Goal: Information Seeking & Learning: Learn about a topic

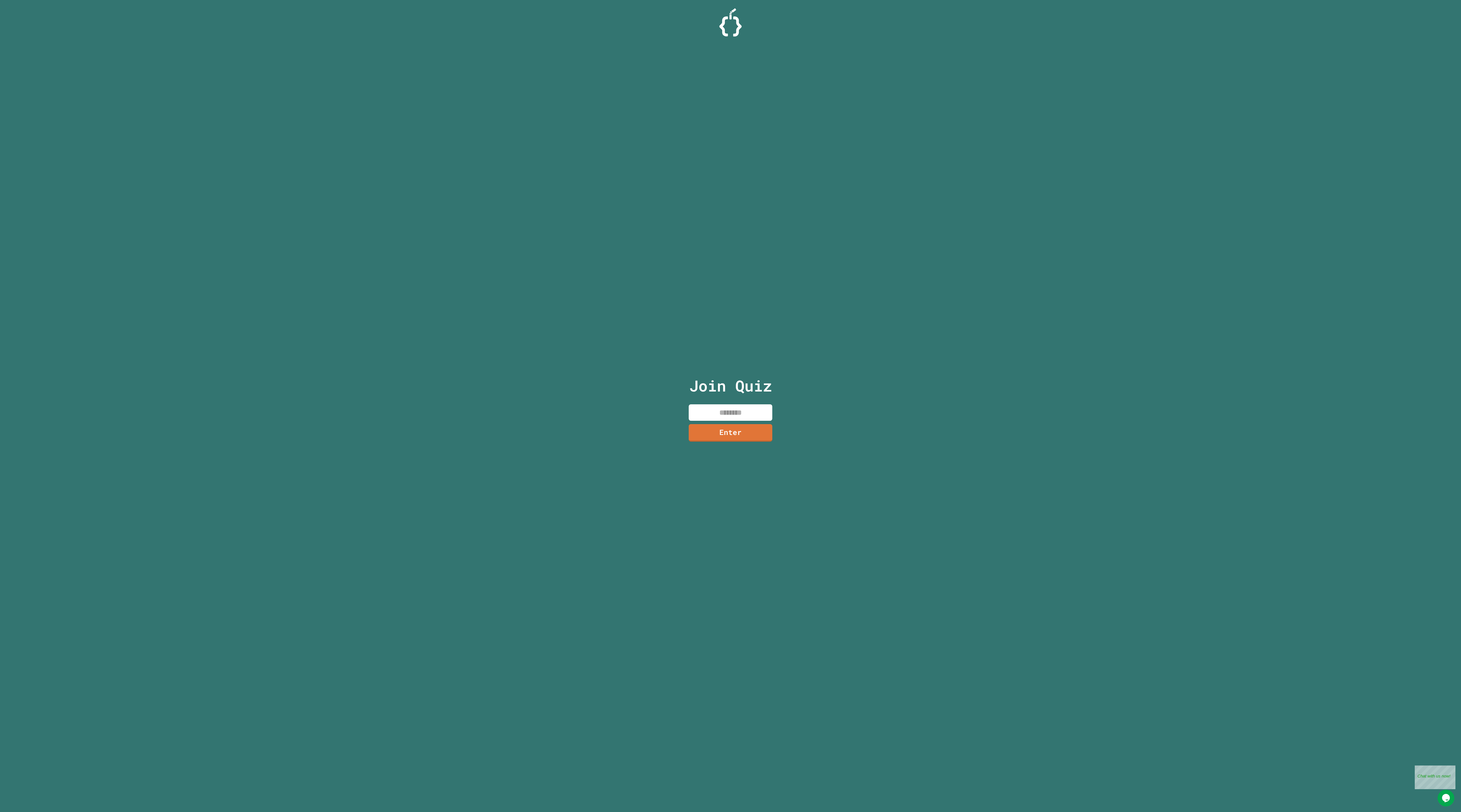
click at [725, 30] on img at bounding box center [730, 23] width 22 height 28
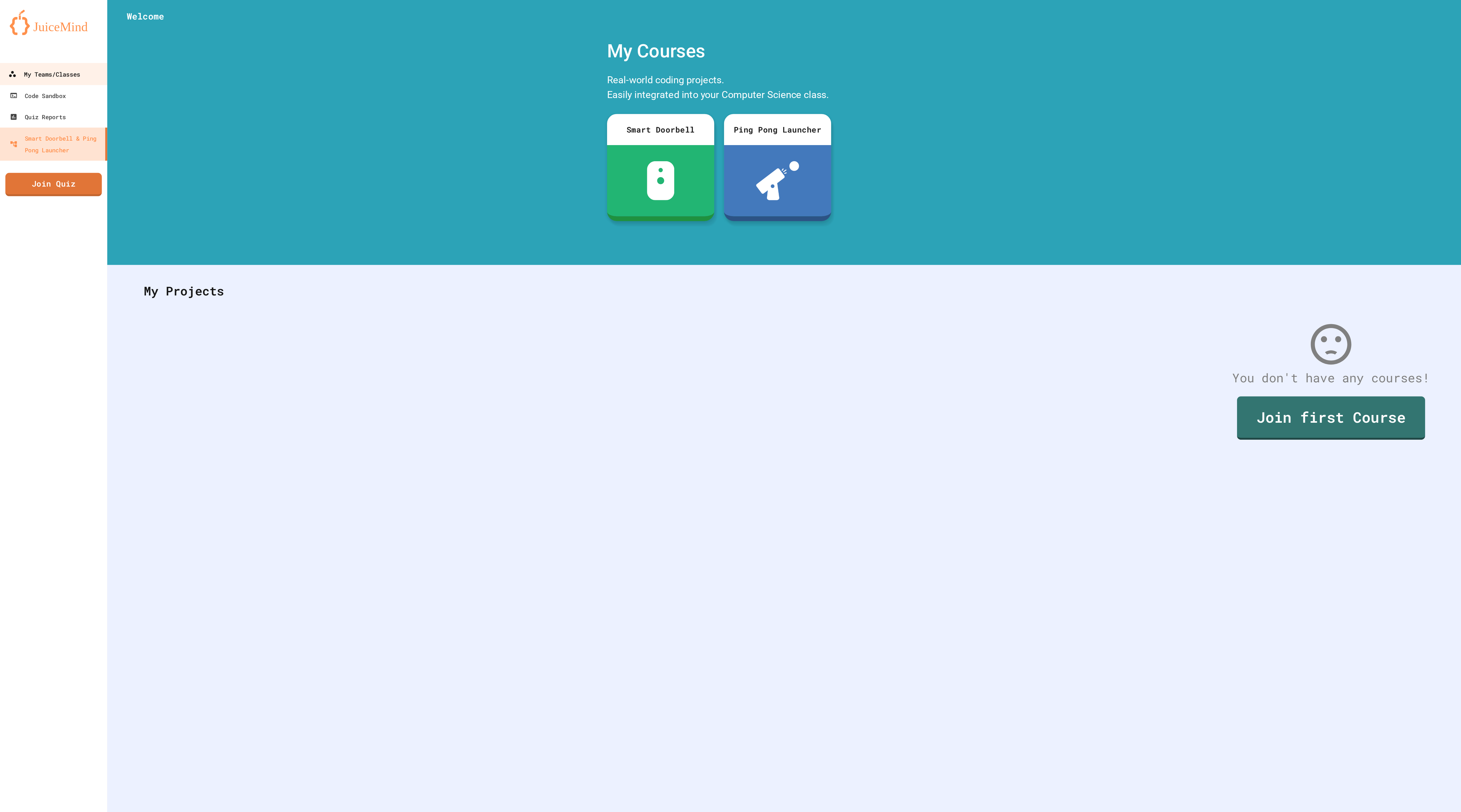
click at [35, 44] on div "My Teams/Classes" at bounding box center [25, 43] width 41 height 7
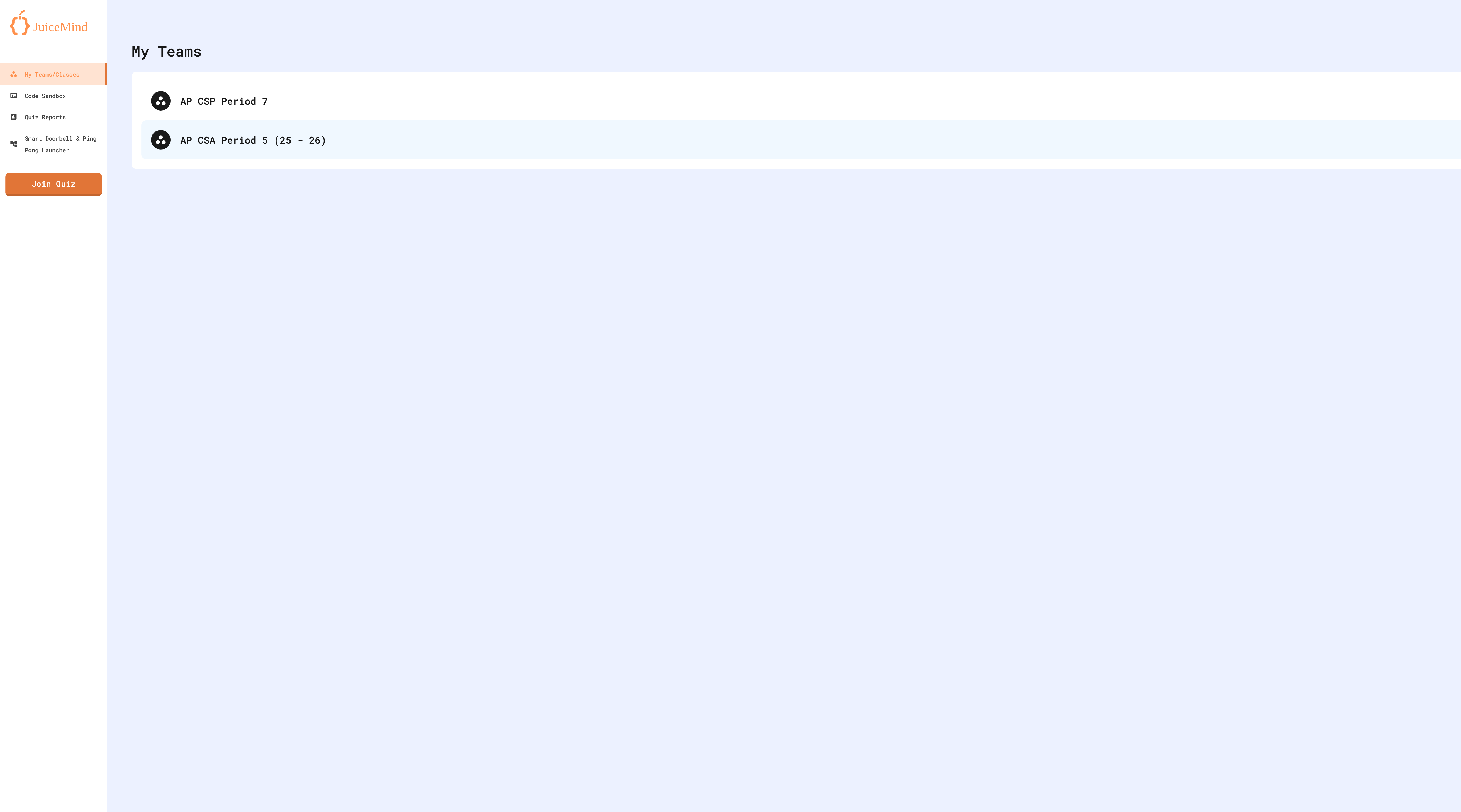
click at [149, 80] on div "AP CSA Period 5 (25 - 26)" at bounding box center [770, 80] width 1333 height 9
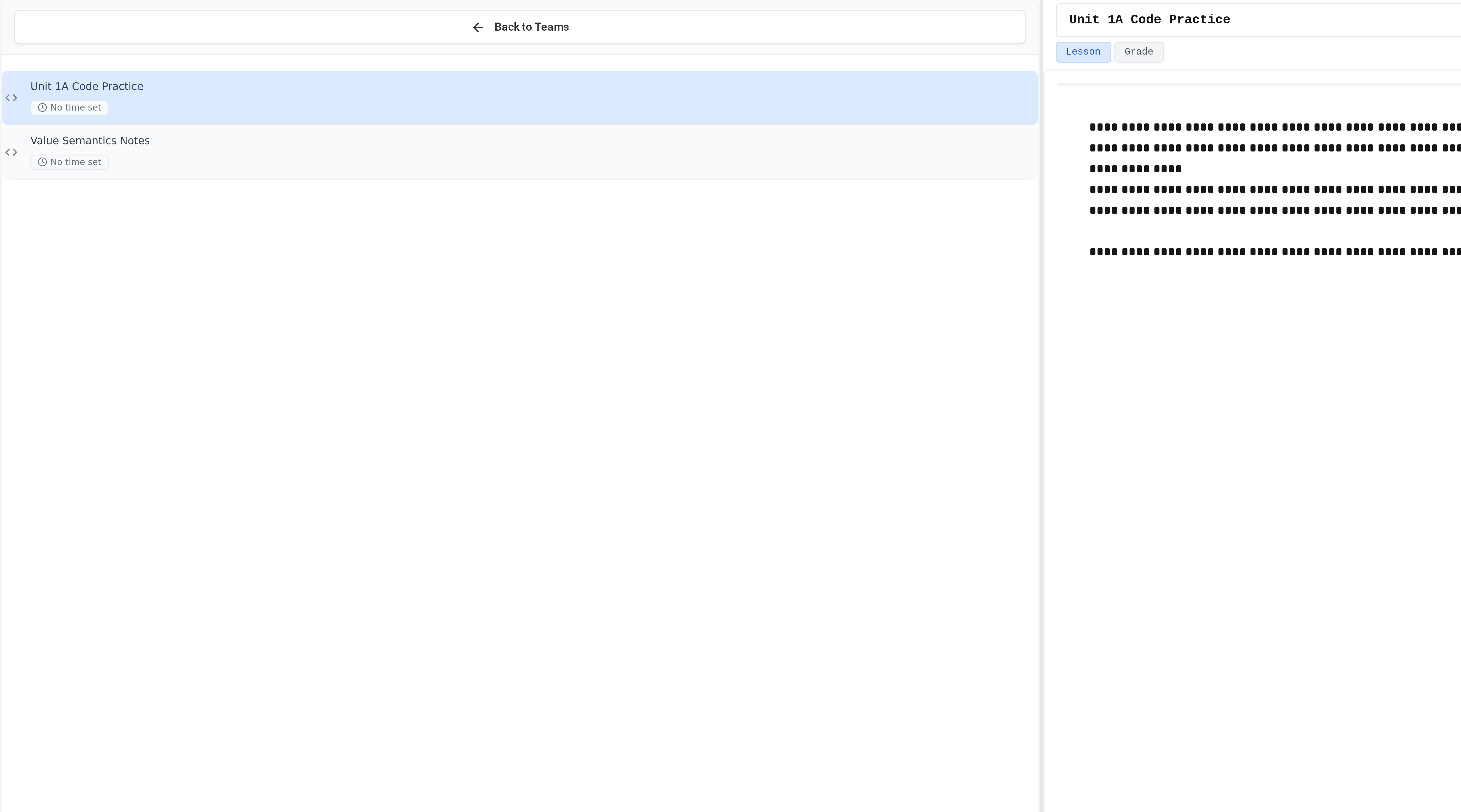
click at [71, 57] on div "No time set" at bounding box center [185, 57] width 349 height 5
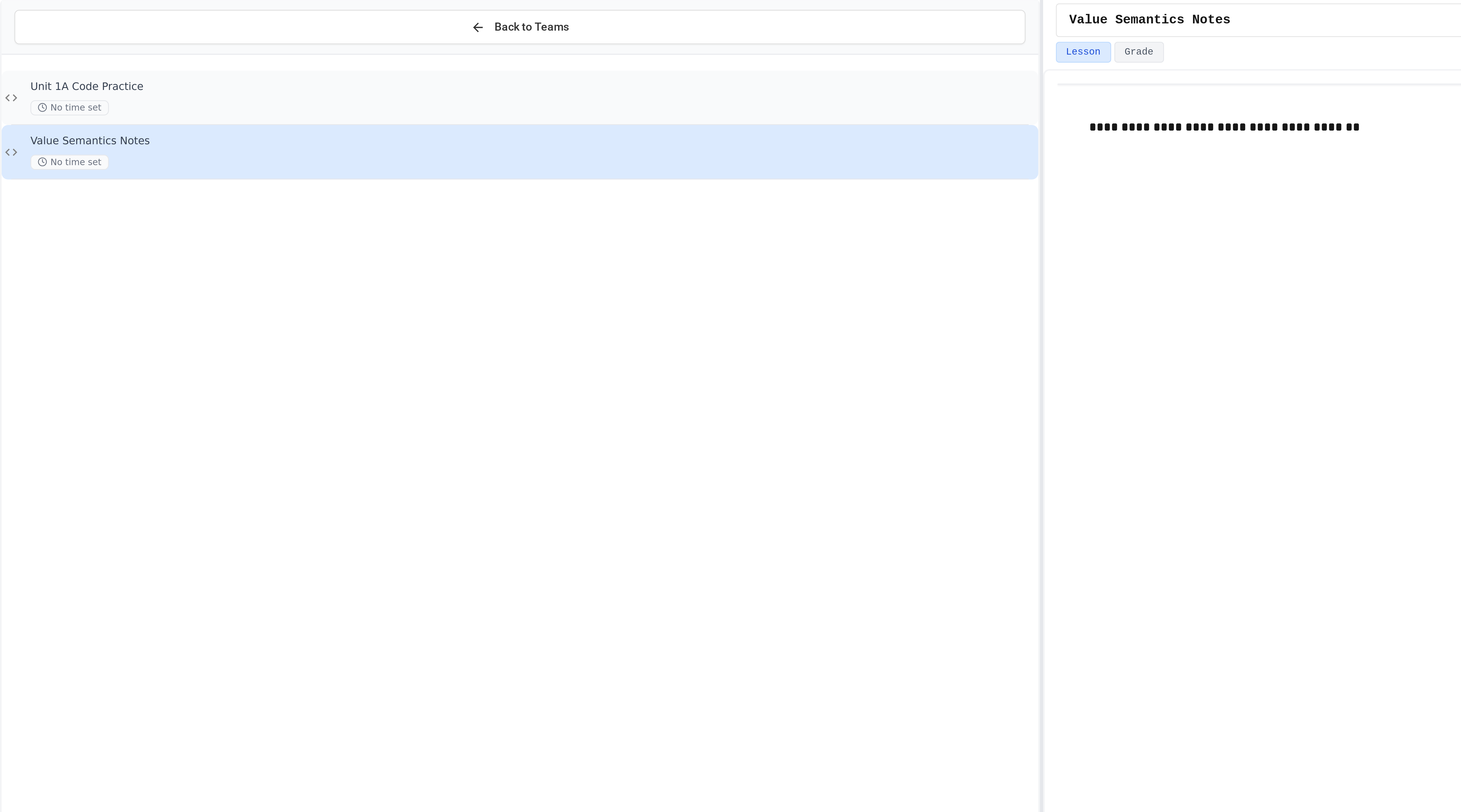
click at [159, 34] on div "Unit 1A Code Practice No time set" at bounding box center [185, 35] width 349 height 12
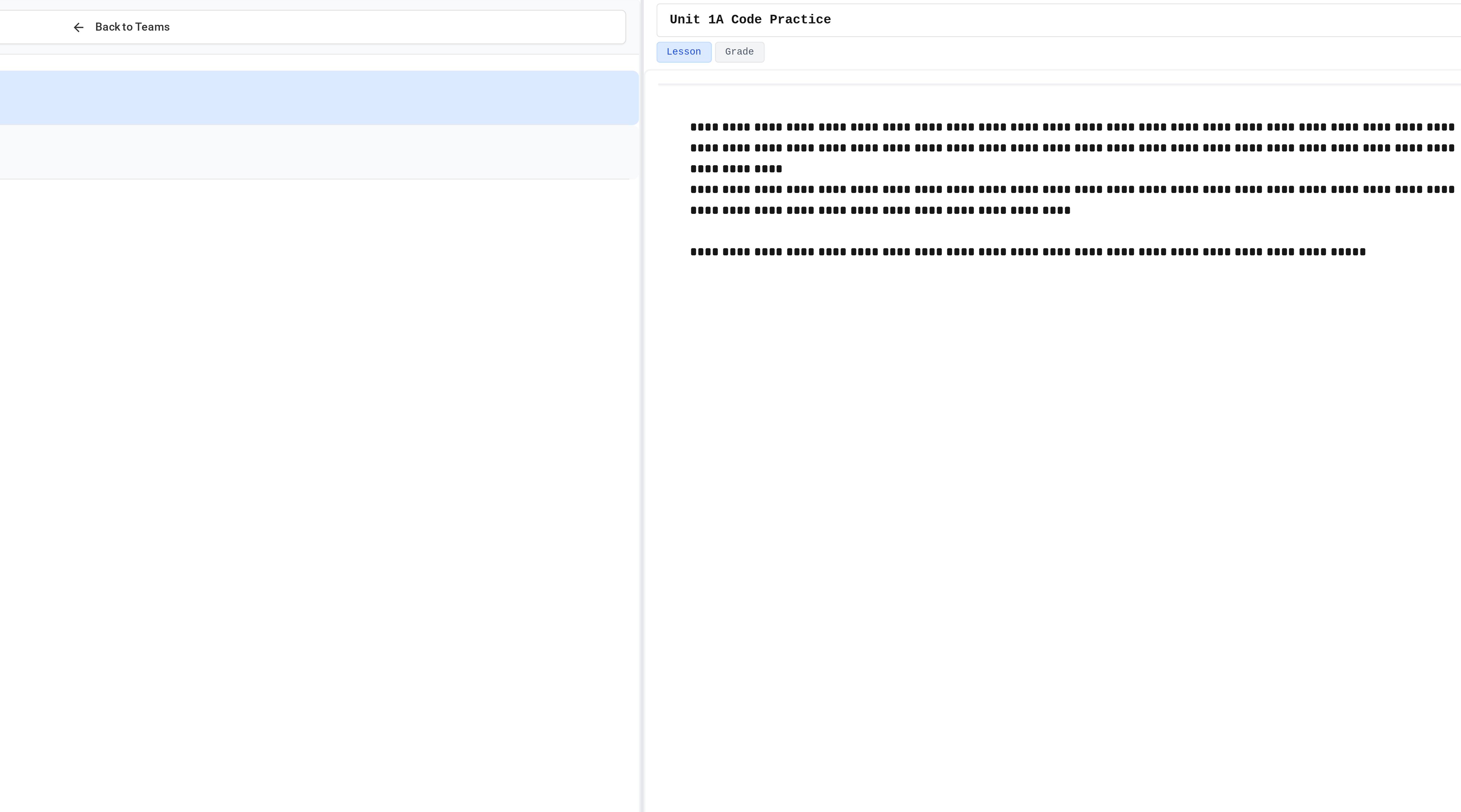
click at [273, 53] on div "Value Semantics Notes No time set" at bounding box center [185, 54] width 349 height 12
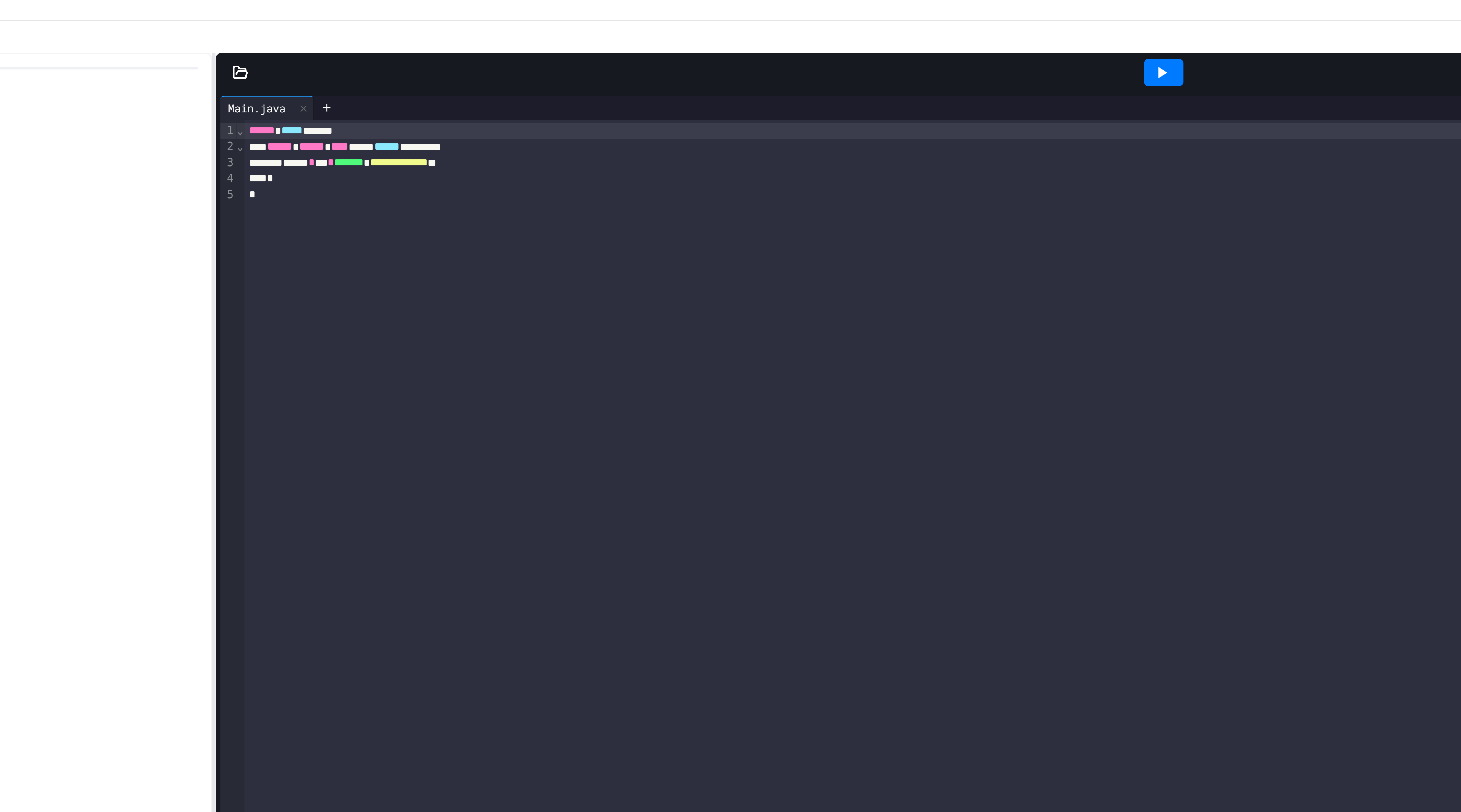
click at [667, 33] on icon at bounding box center [668, 32] width 6 height 6
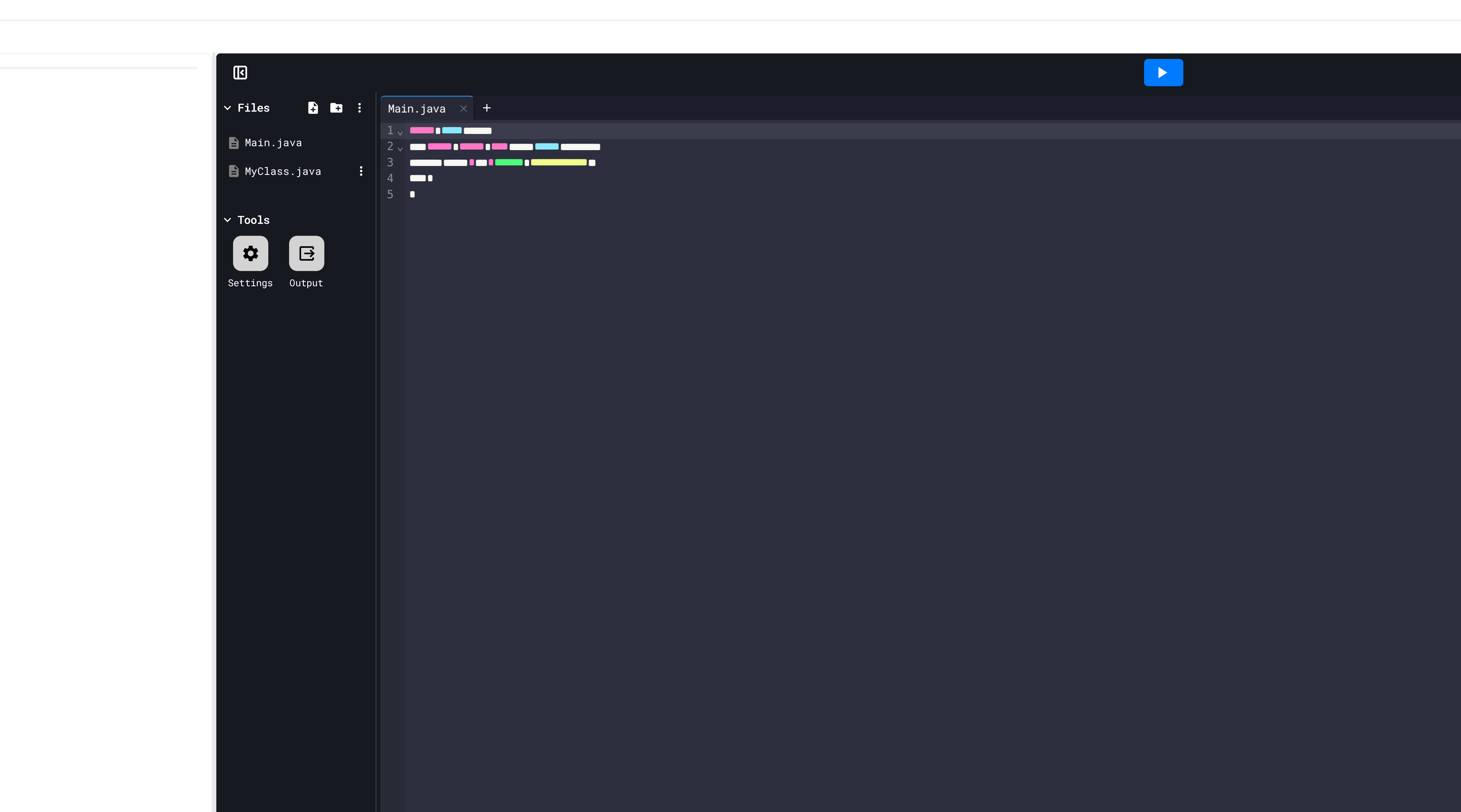
click at [681, 69] on div "MyClass.java" at bounding box center [687, 66] width 37 height 6
click at [738, 59] on span "******" at bounding box center [734, 57] width 9 height 4
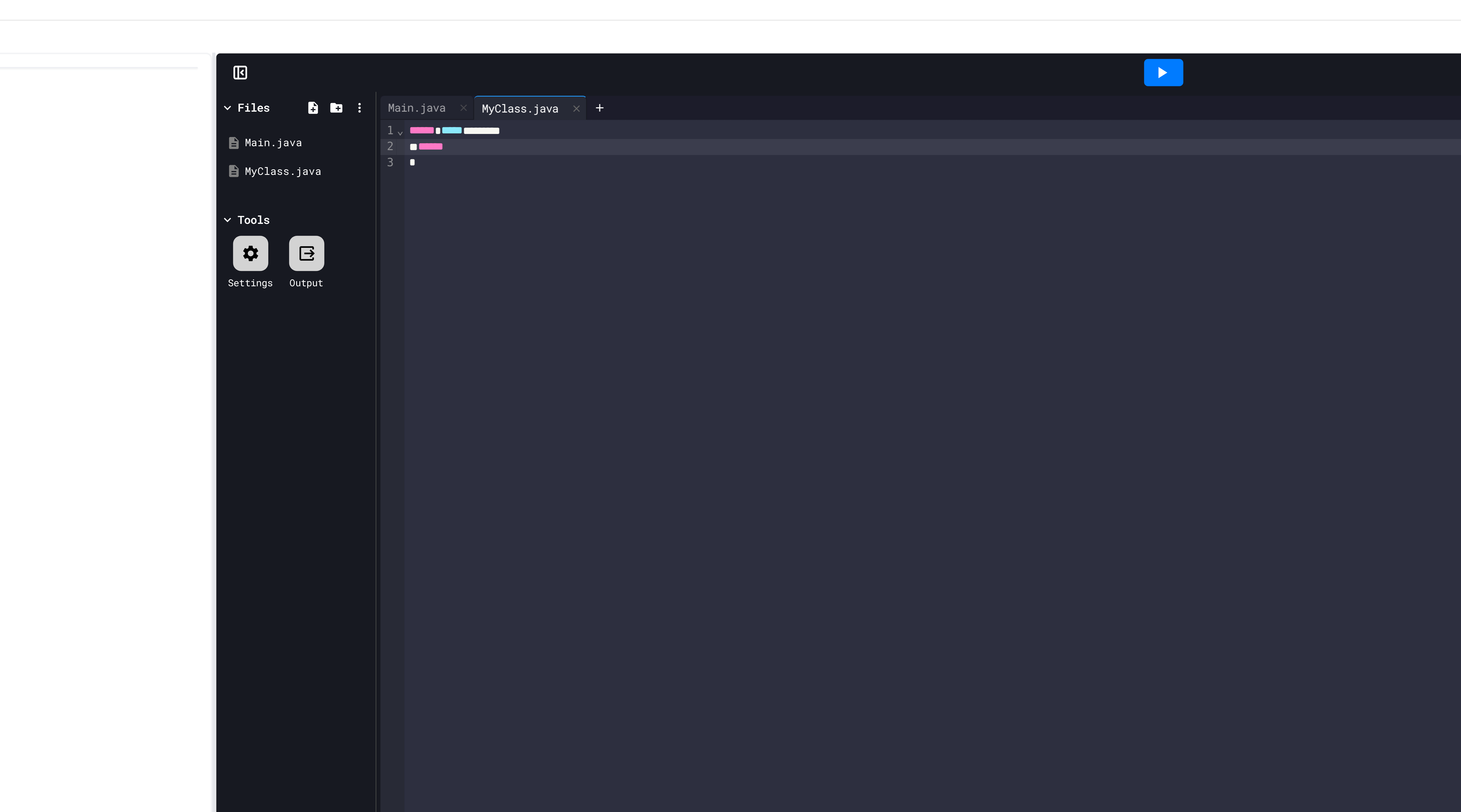
click at [754, 60] on div "******" at bounding box center [1006, 57] width 563 height 6
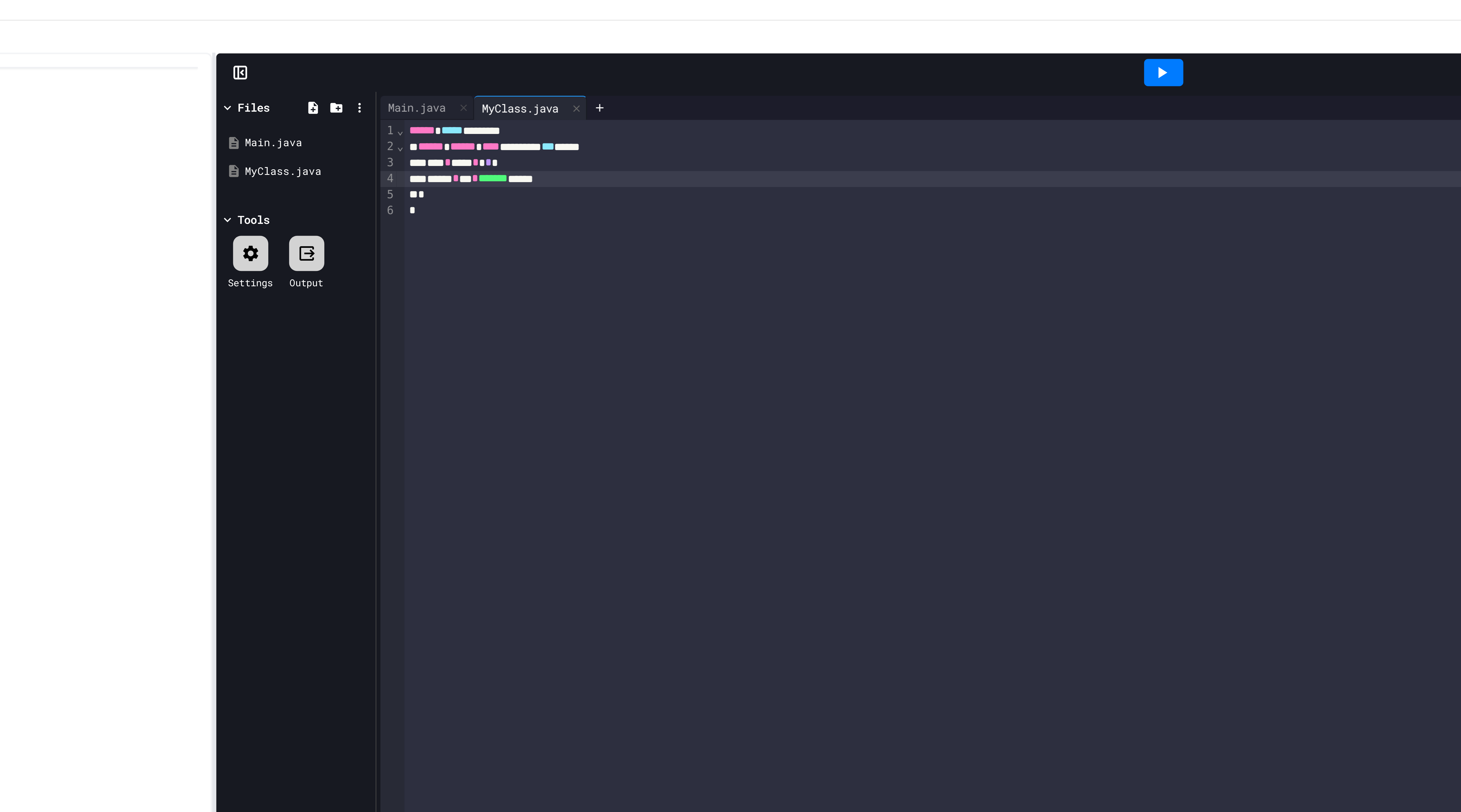
click at [741, 77] on div "*" at bounding box center [1006, 74] width 563 height 6
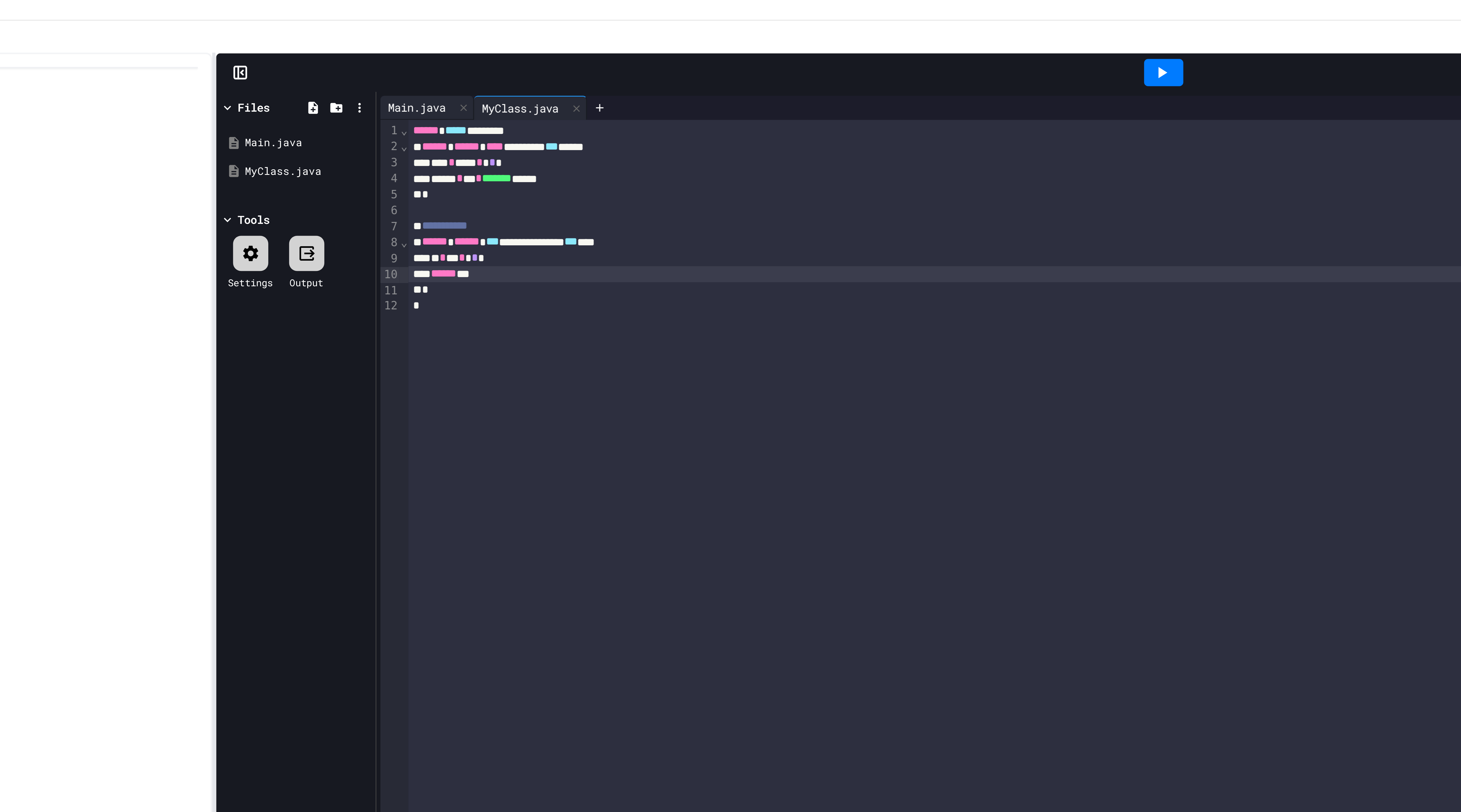
click at [725, 48] on div "Main.java" at bounding box center [732, 44] width 32 height 9
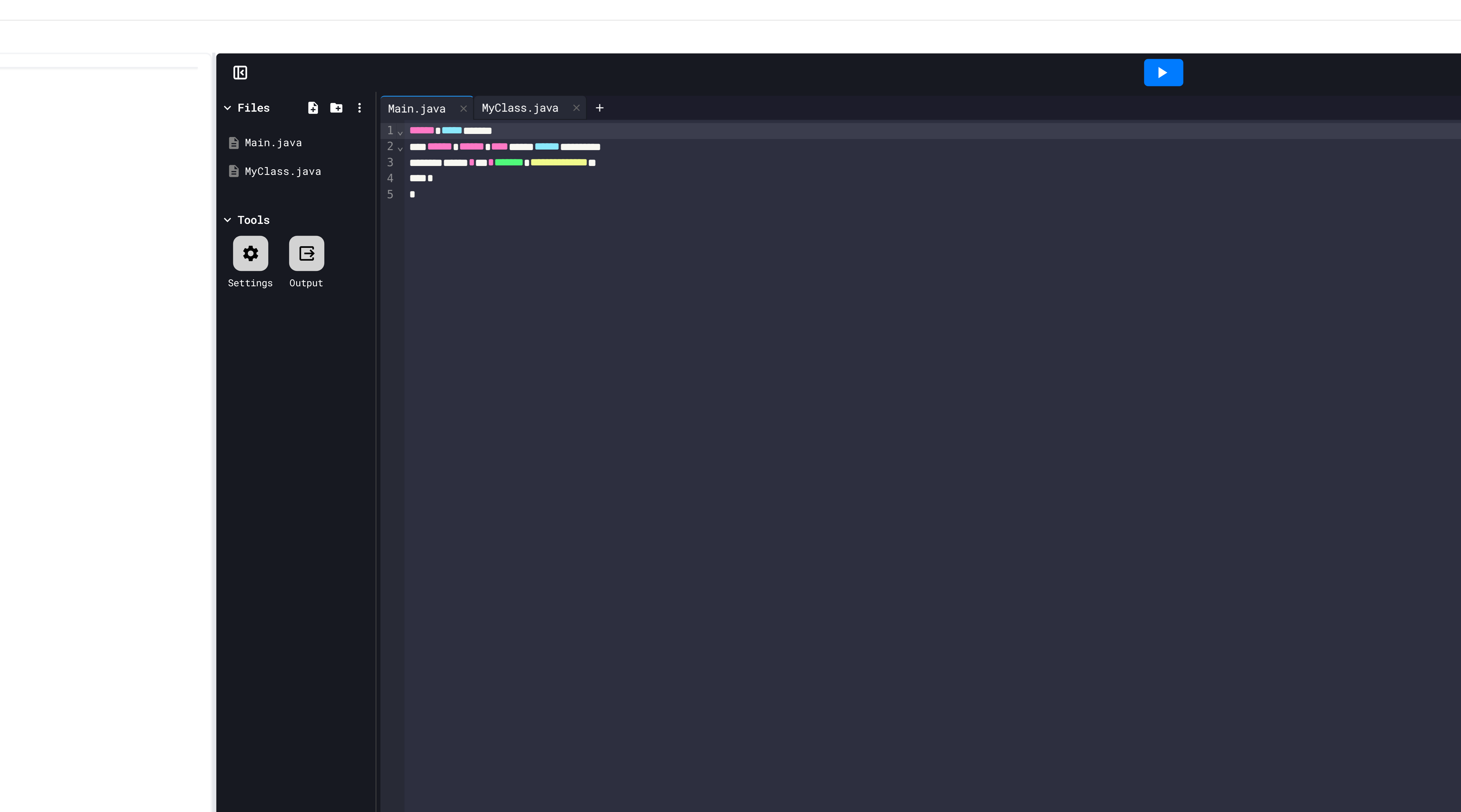
click at [759, 45] on div "MyClass.java" at bounding box center [765, 44] width 32 height 6
